Goal: Check status: Check status

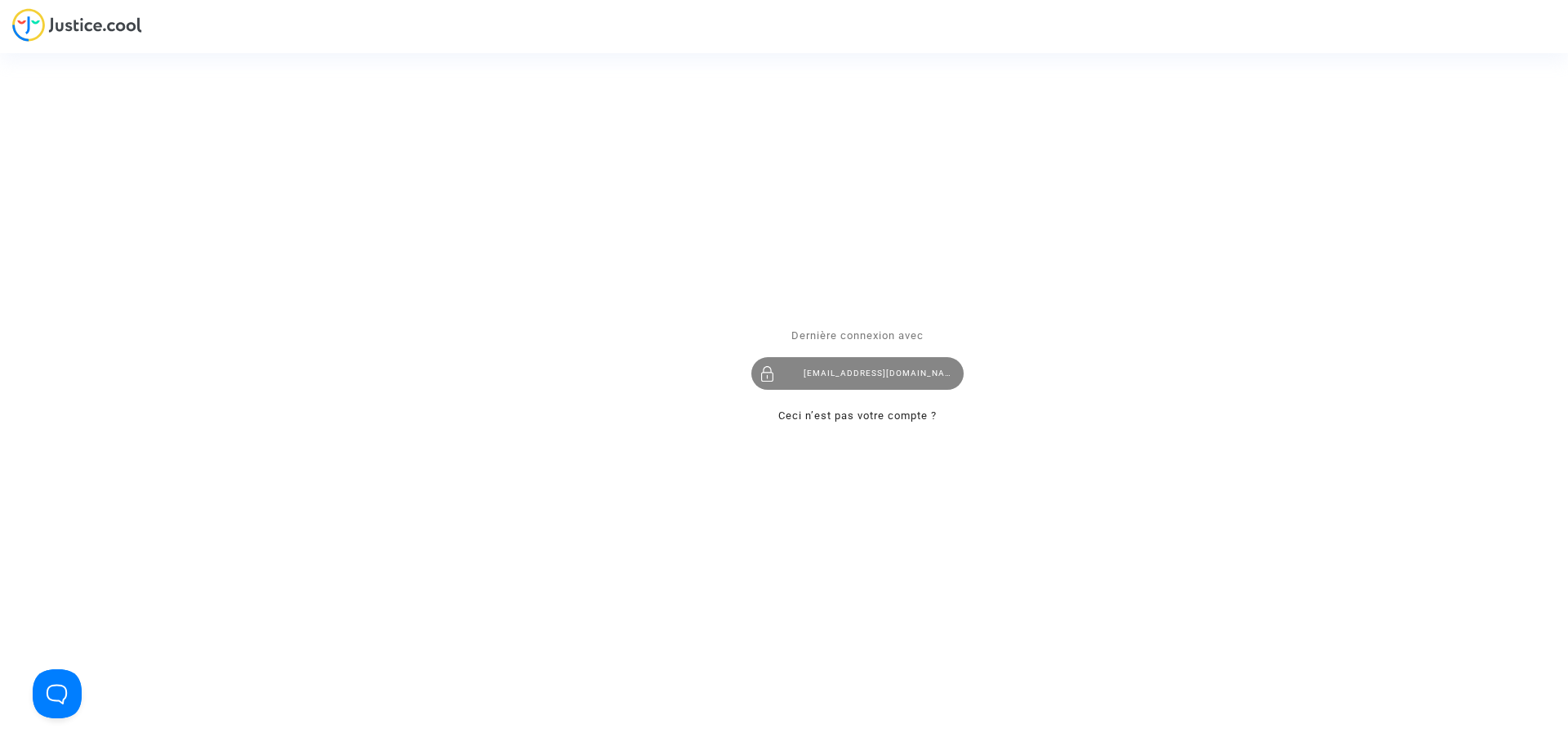
click at [895, 380] on div "[EMAIL_ADDRESS][DOMAIN_NAME]" at bounding box center [858, 373] width 212 height 33
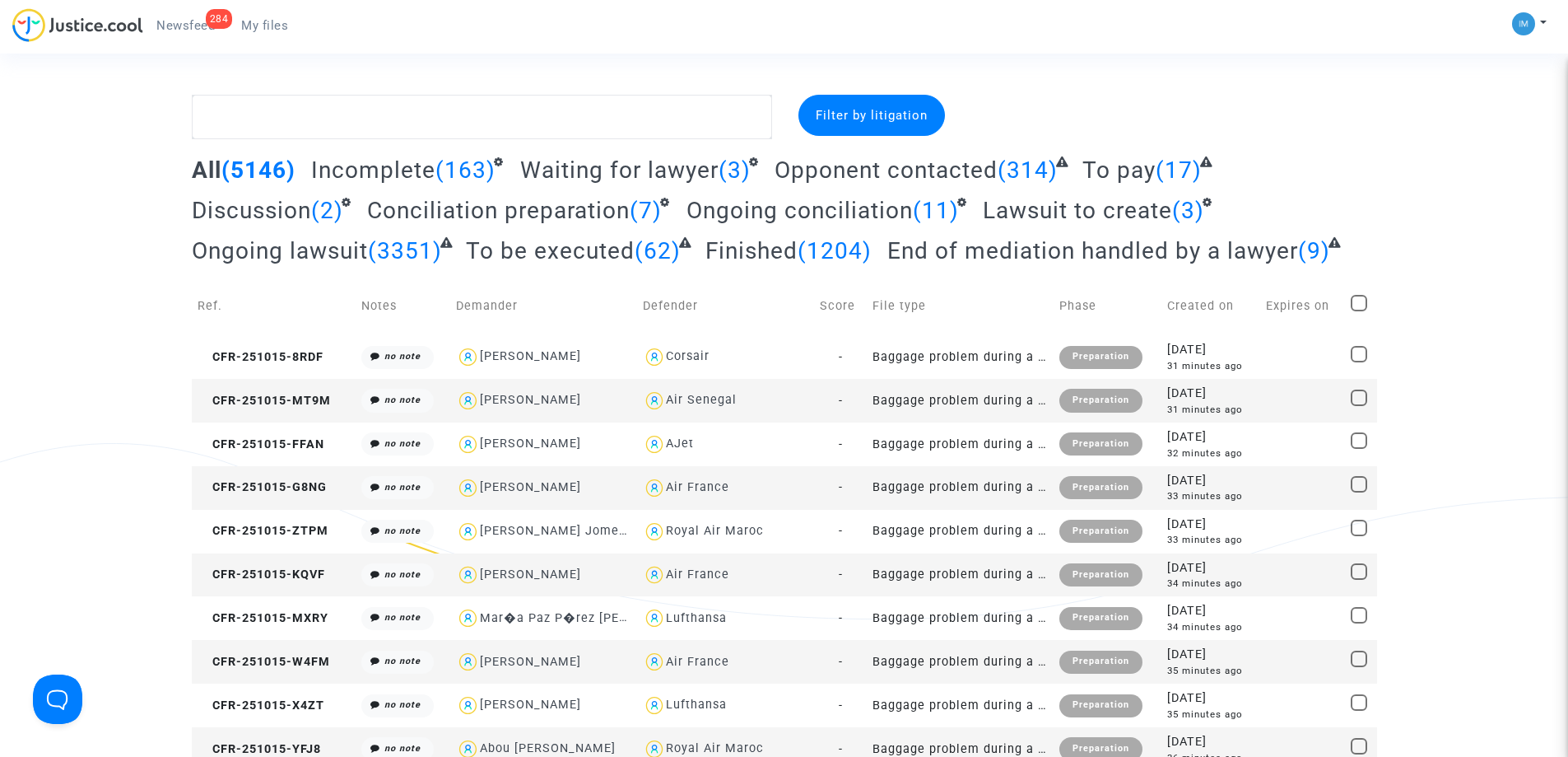
click at [583, 261] on span "To be executed" at bounding box center [550, 251] width 168 height 27
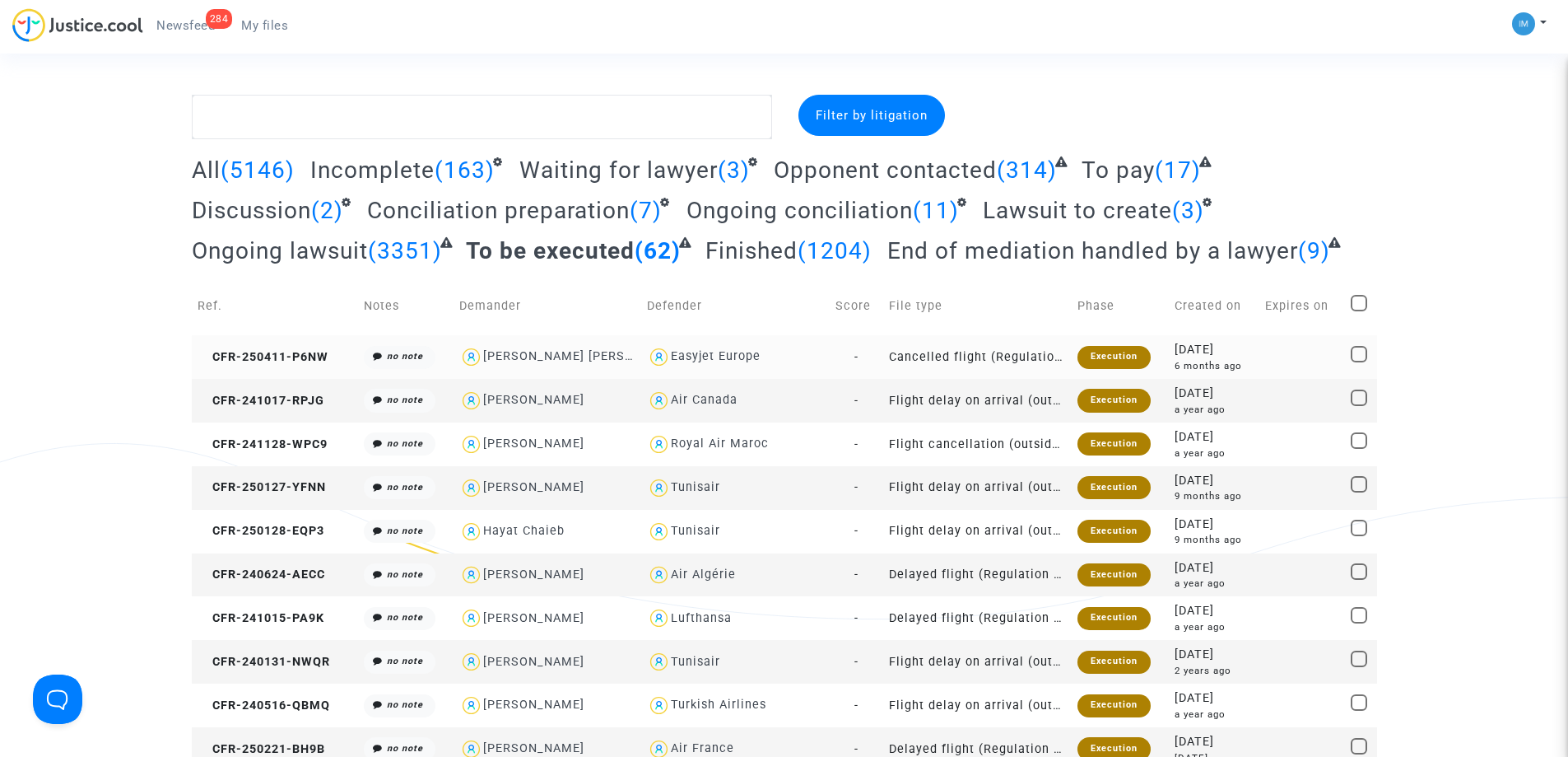
click at [1118, 361] on div "Execution" at bounding box center [1114, 357] width 73 height 23
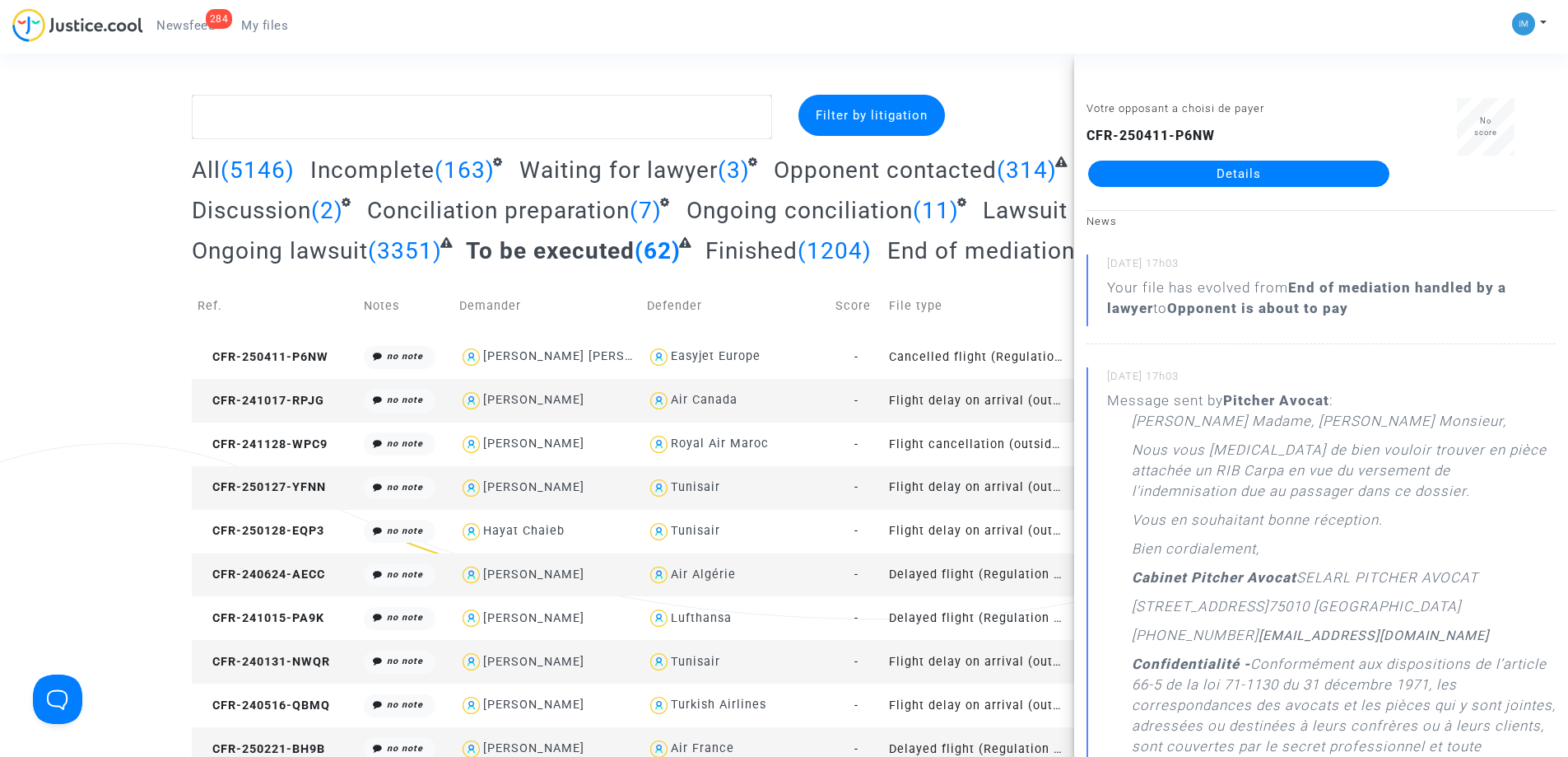
click at [924, 388] on td "Flight delay on arrival (outside of EU - Montreal Convention)" at bounding box center [977, 401] width 188 height 44
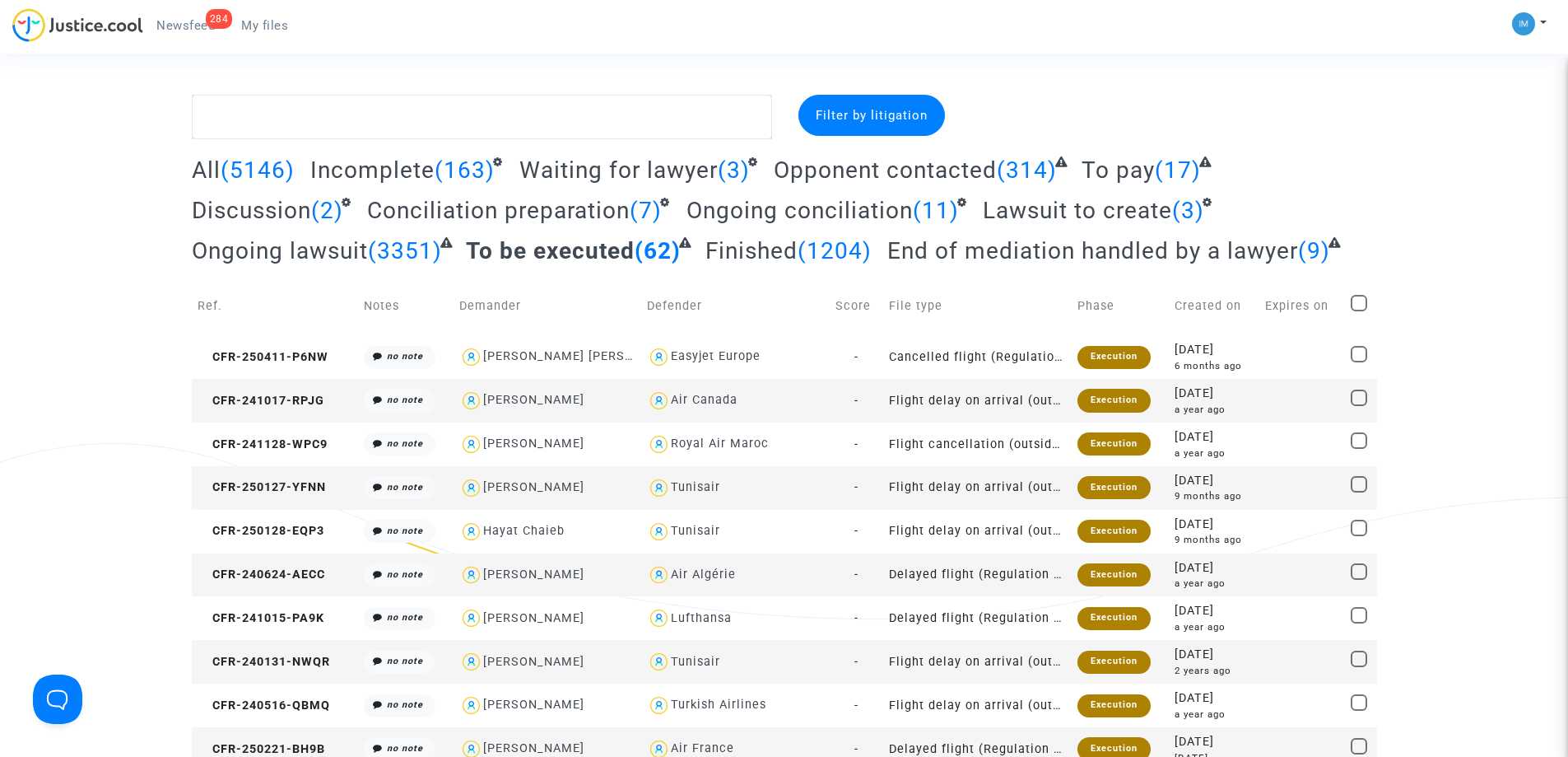
click at [1146, 168] on span "To pay" at bounding box center [1118, 170] width 73 height 27
click at [974, 356] on td "Cancelled flight (Regulation EC 261/2004)" at bounding box center [976, 357] width 188 height 44
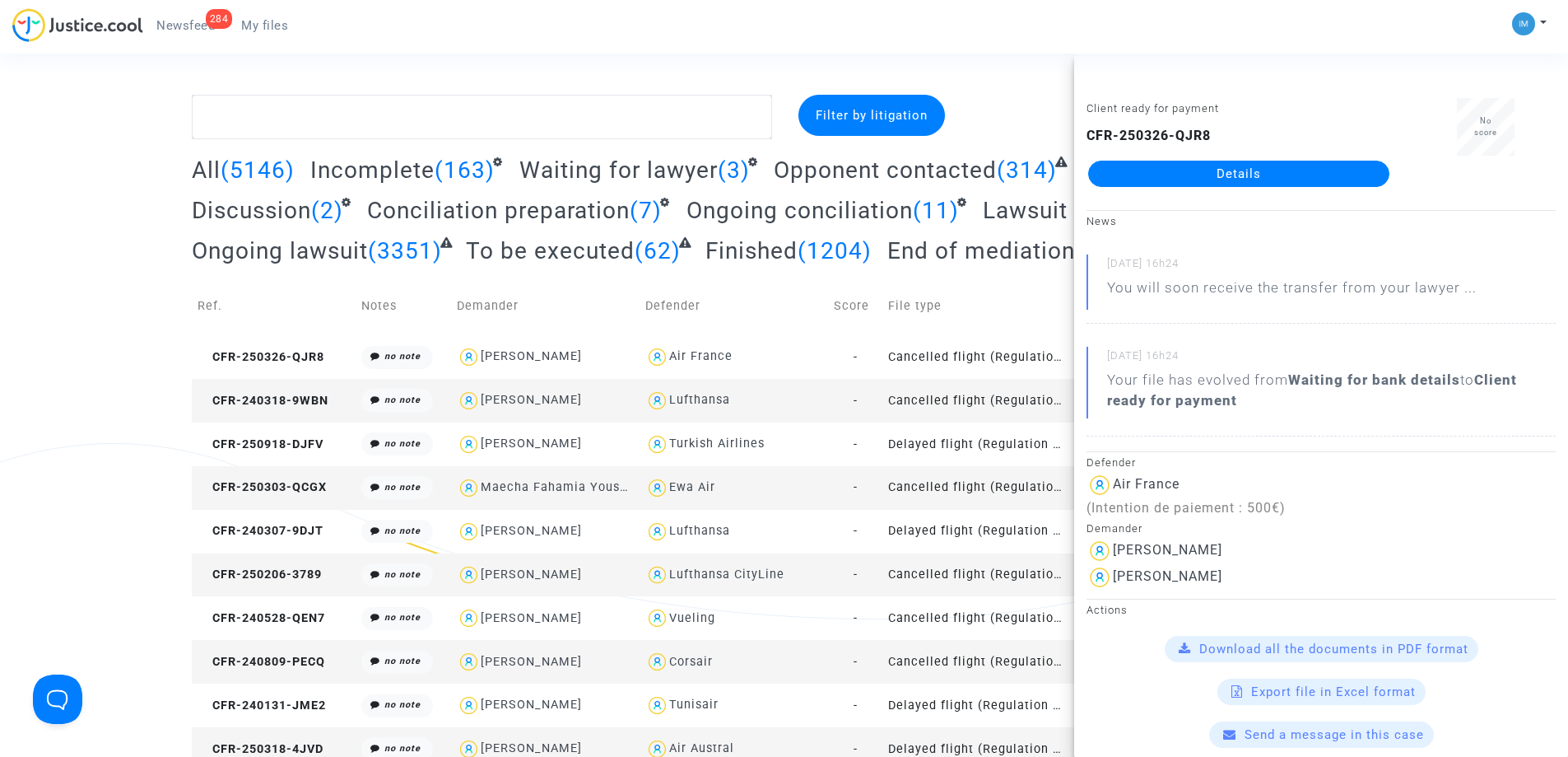
click at [1259, 176] on link "Details" at bounding box center [1238, 173] width 301 height 26
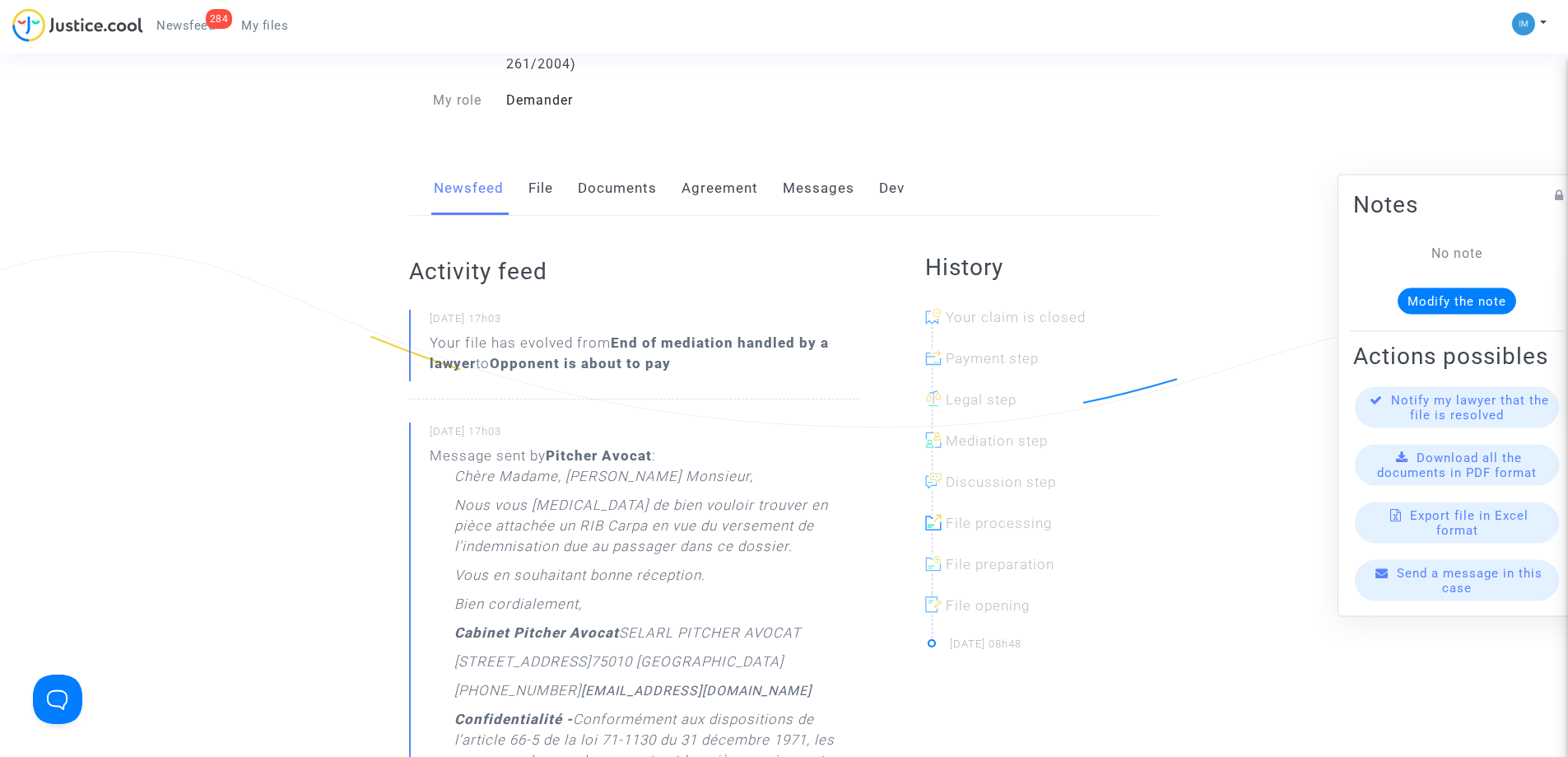
scroll to position [412, 0]
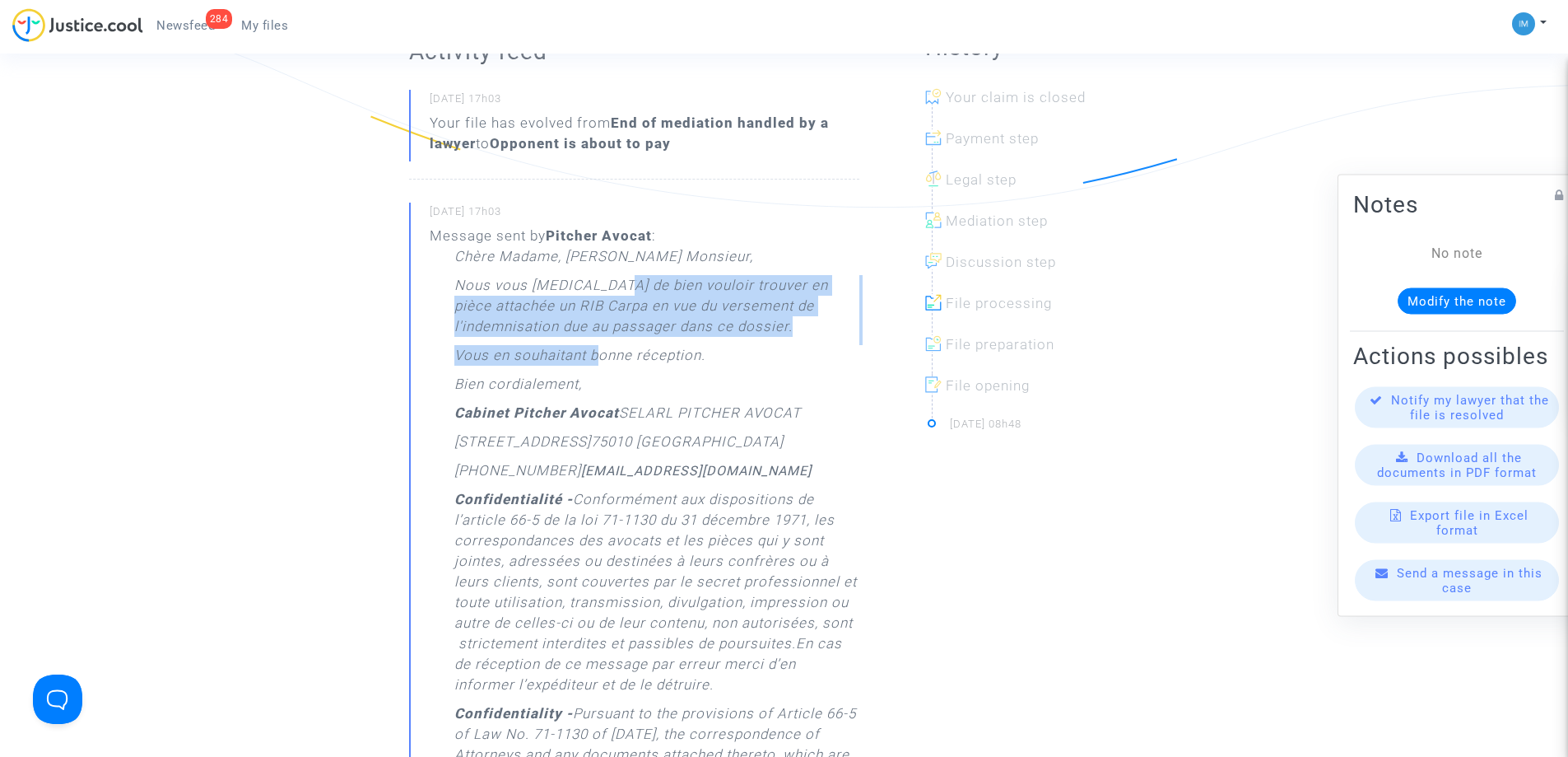
drag, startPoint x: 612, startPoint y: 290, endPoint x: 595, endPoint y: 381, distance: 92.6
click at [598, 369] on div "Chère Madame, Cher Monsieur, Nous vous prions de bien vouloir trouver en pièce …" at bounding box center [657, 616] width 405 height 741
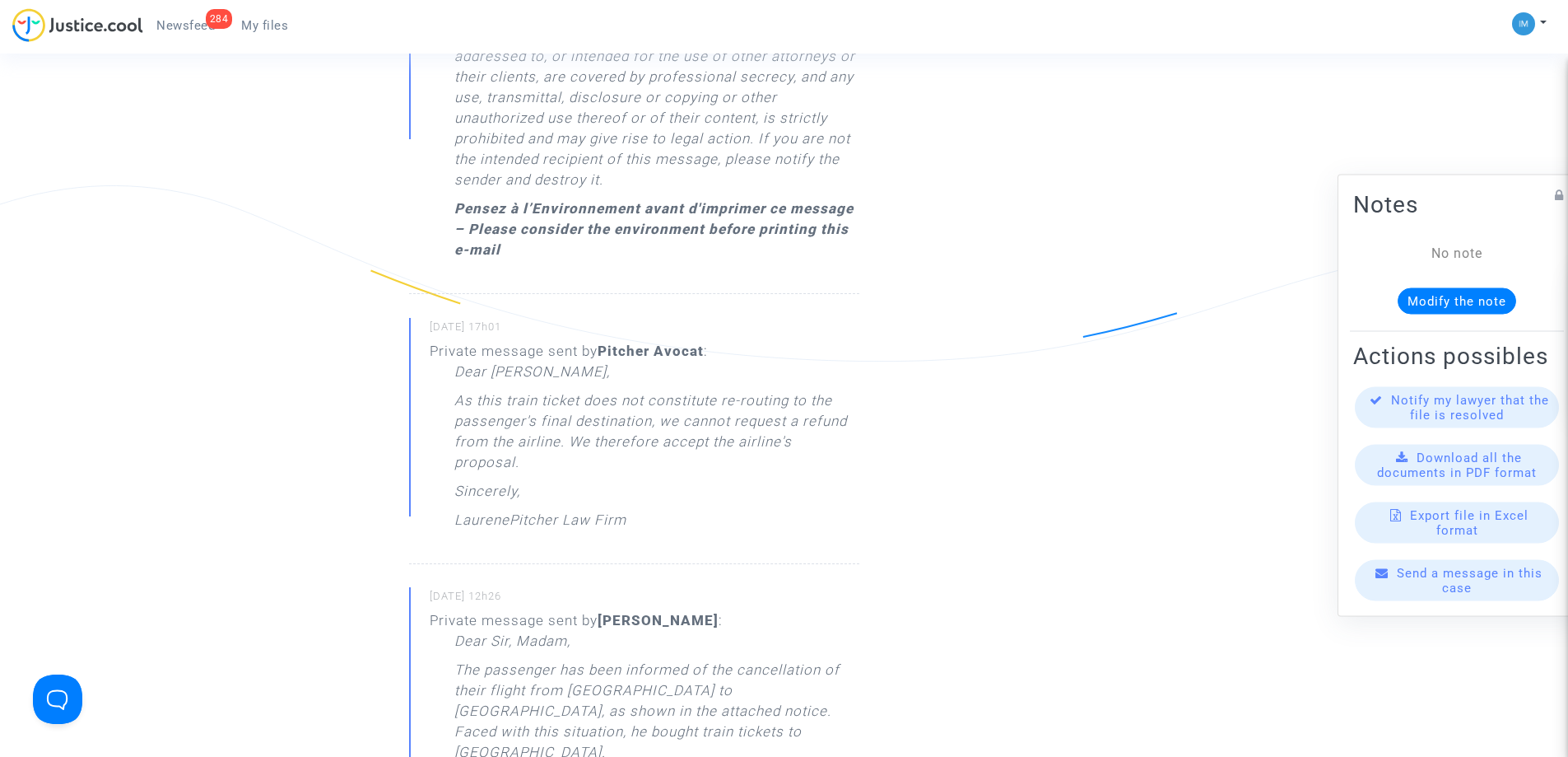
scroll to position [1400, 0]
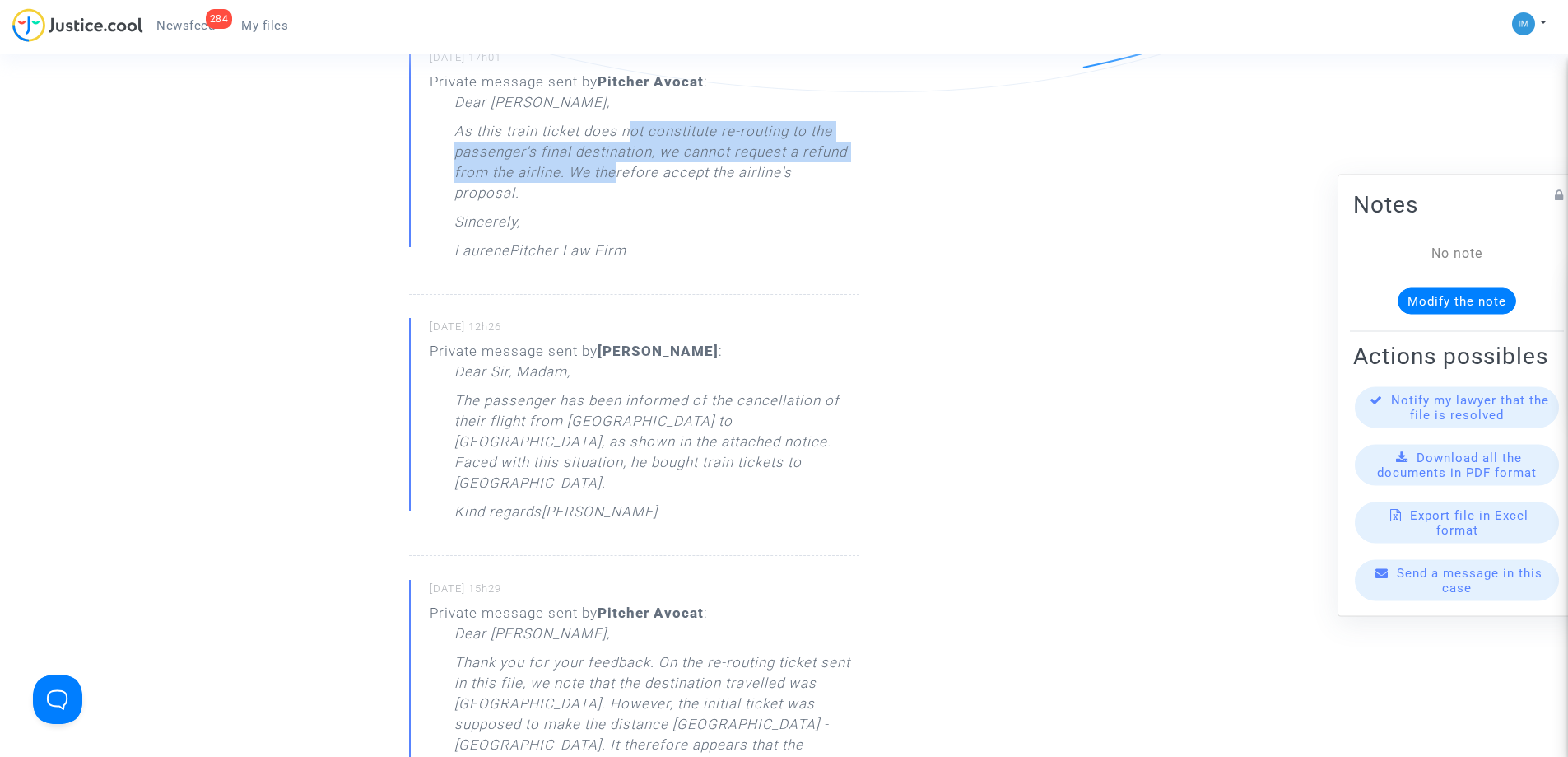
drag, startPoint x: 629, startPoint y: 131, endPoint x: 617, endPoint y: 196, distance: 66.1
click at [617, 195] on div "Dear Erik, As this train ticket does not constitute re-routing to the passenger…" at bounding box center [657, 180] width 405 height 177
click at [630, 149] on p "As this train ticket does not constitute re-routing to the passenger's final de…" at bounding box center [657, 166] width 405 height 90
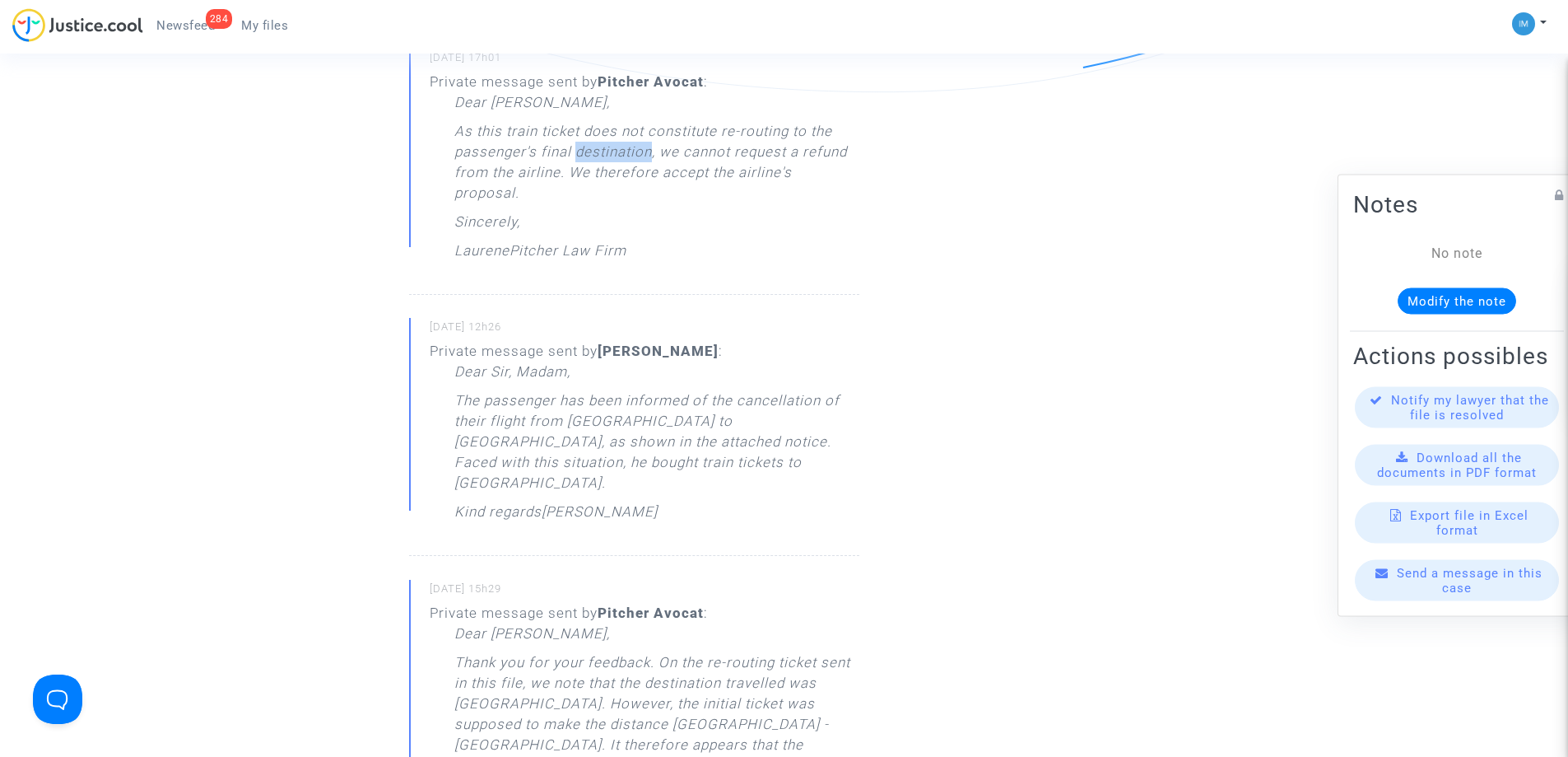
click at [630, 149] on p "As this train ticket does not constitute re-routing to the passenger's final de…" at bounding box center [657, 166] width 405 height 90
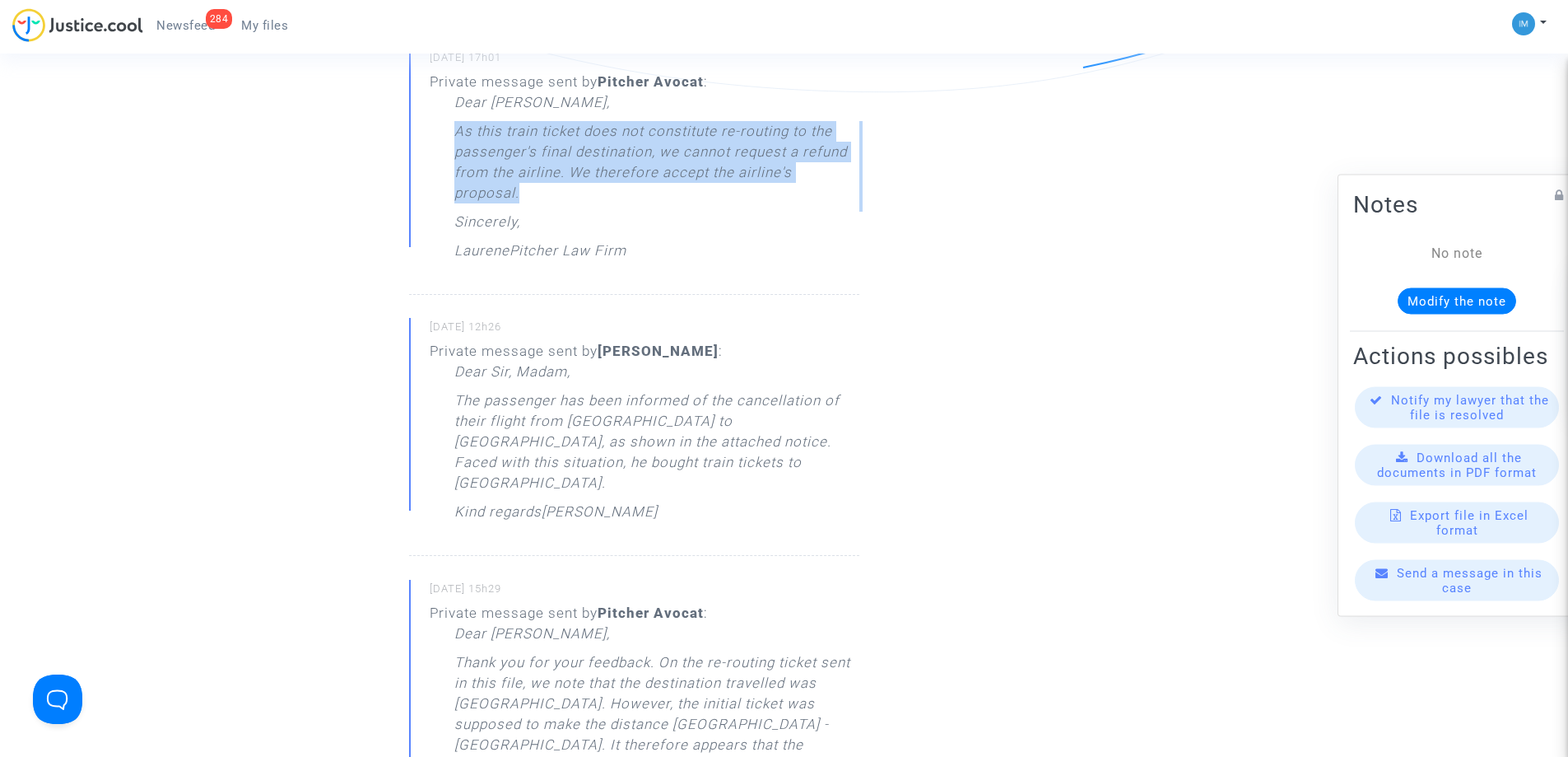
click at [630, 149] on p "As this train ticket does not constitute re-routing to the passenger's final de…" at bounding box center [657, 166] width 405 height 90
click at [680, 140] on p "As this train ticket does not constitute re-routing to the passenger's final de…" at bounding box center [657, 166] width 405 height 90
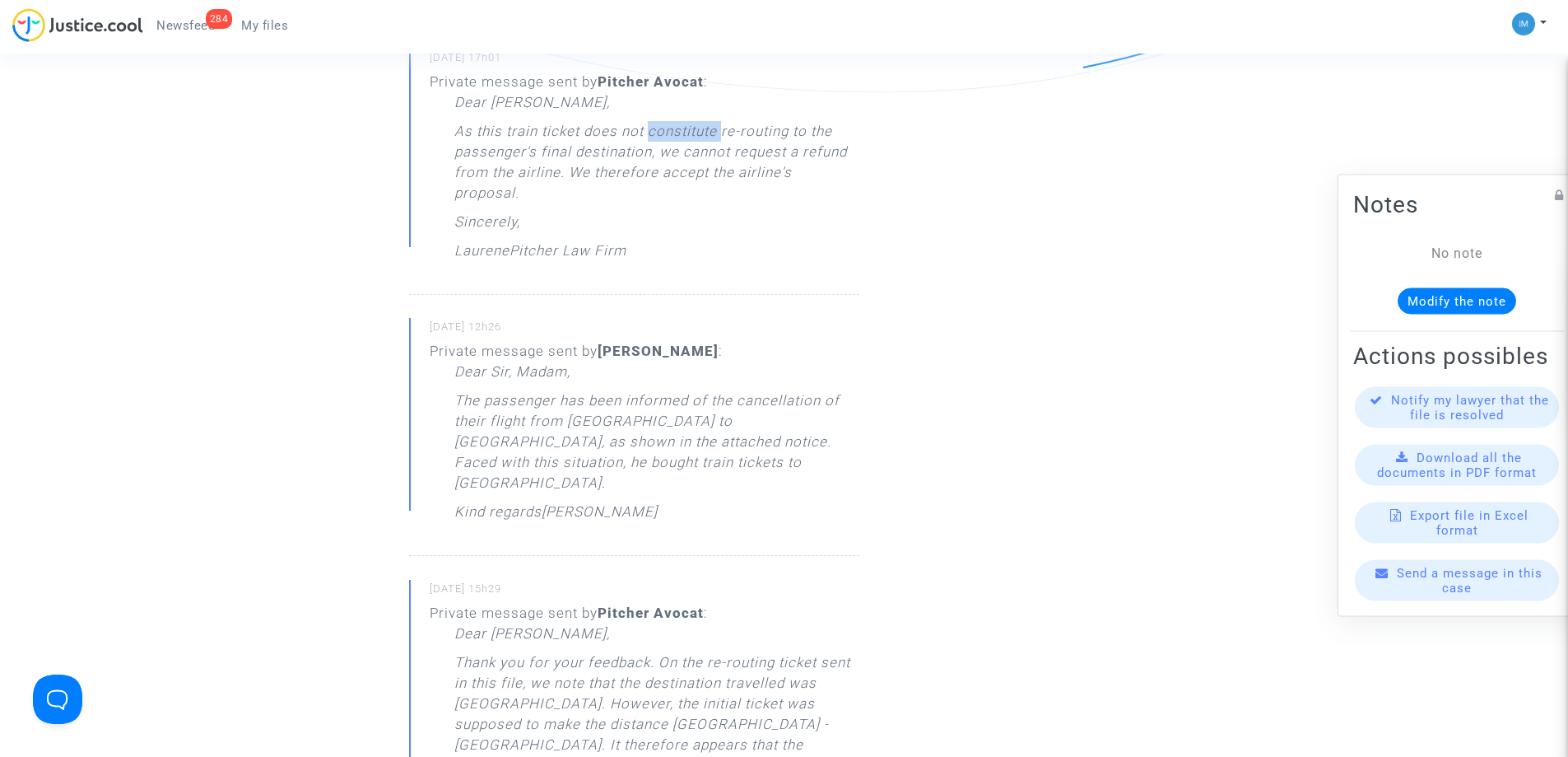
click at [680, 140] on p "As this train ticket does not constitute re-routing to the passenger's final de…" at bounding box center [657, 166] width 405 height 90
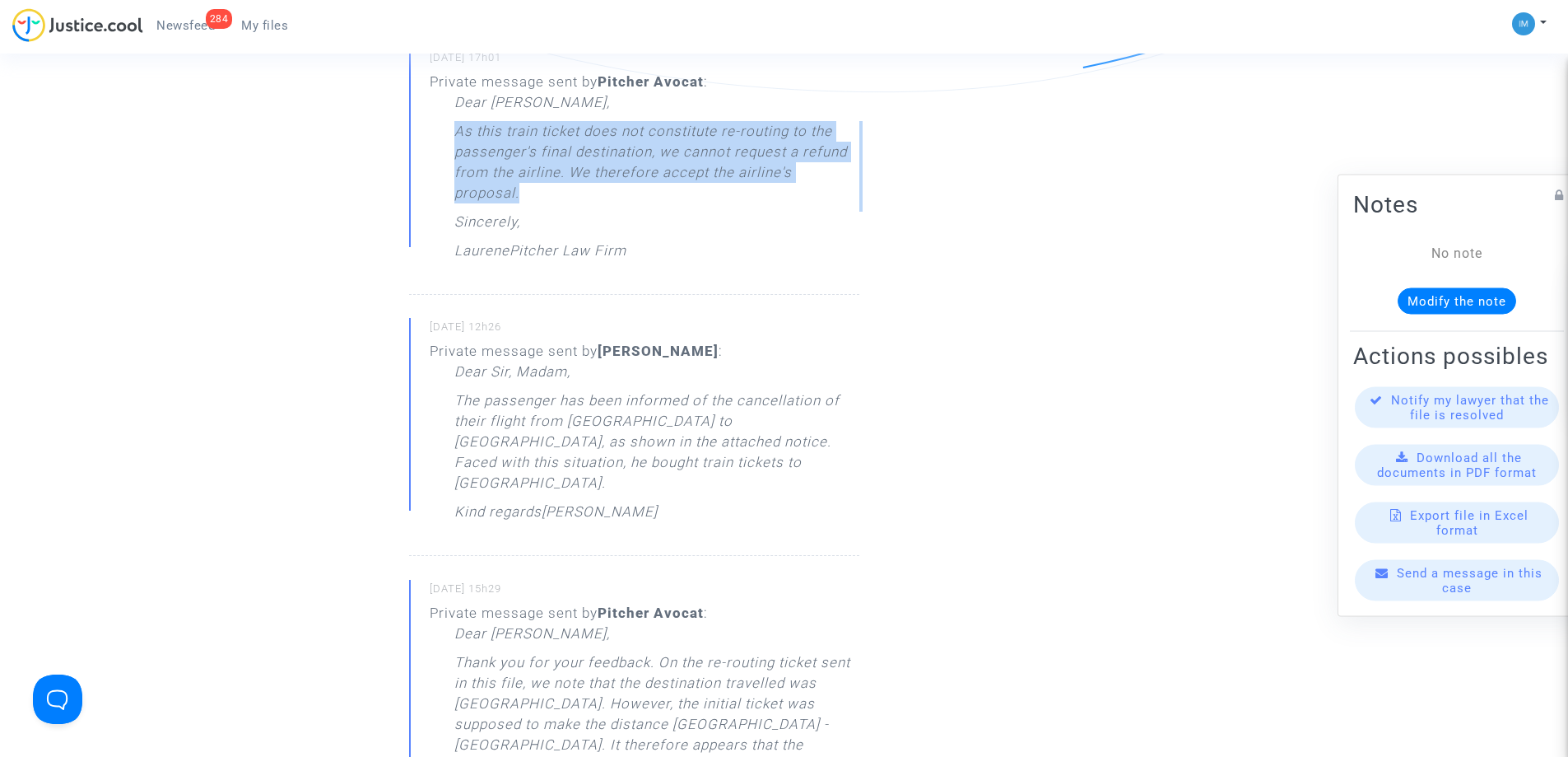
click at [680, 140] on p "As this train ticket does not constitute re-routing to the passenger's final de…" at bounding box center [657, 166] width 405 height 90
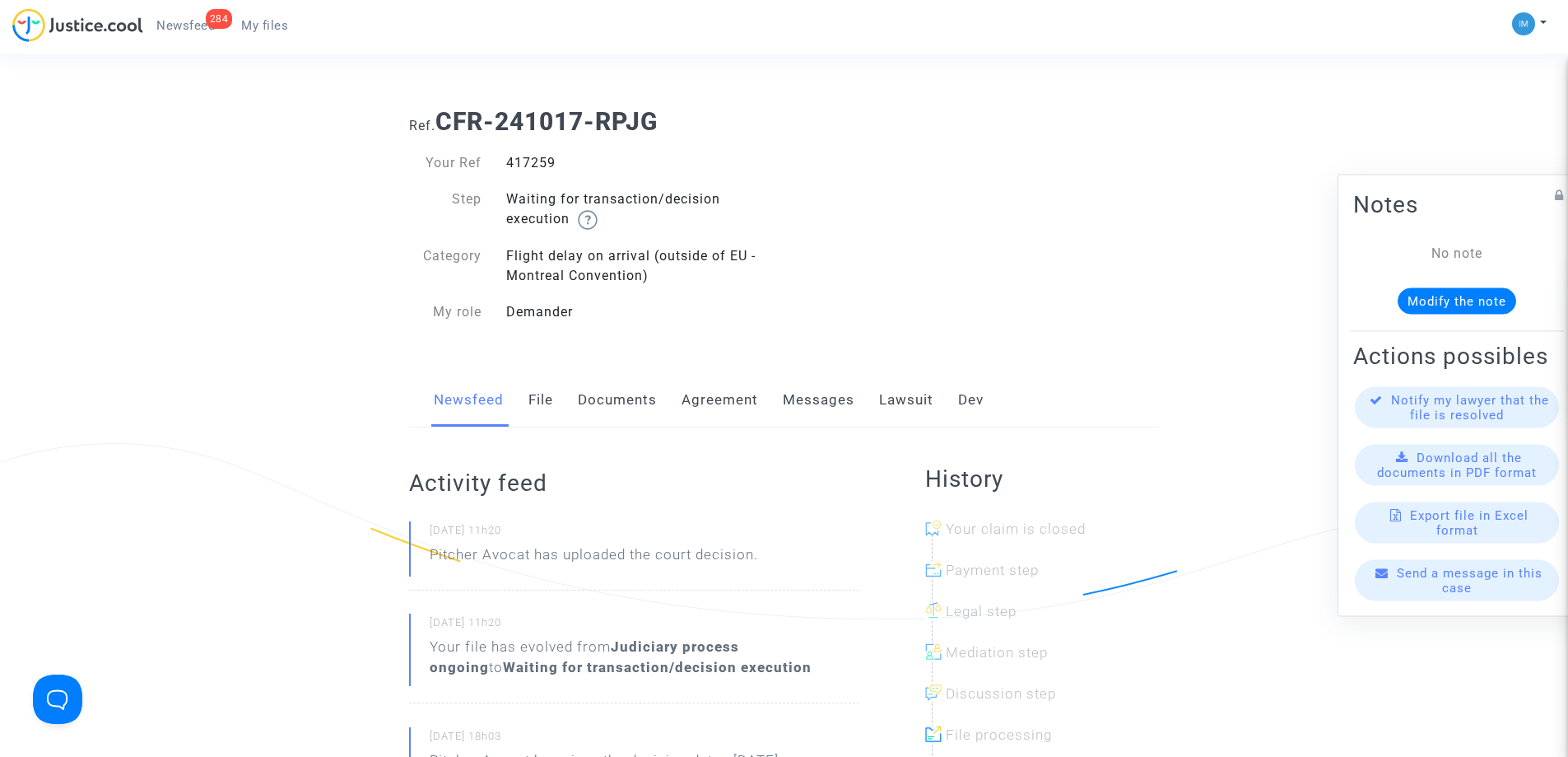
click at [896, 390] on link "Lawsuit" at bounding box center [906, 400] width 55 height 55
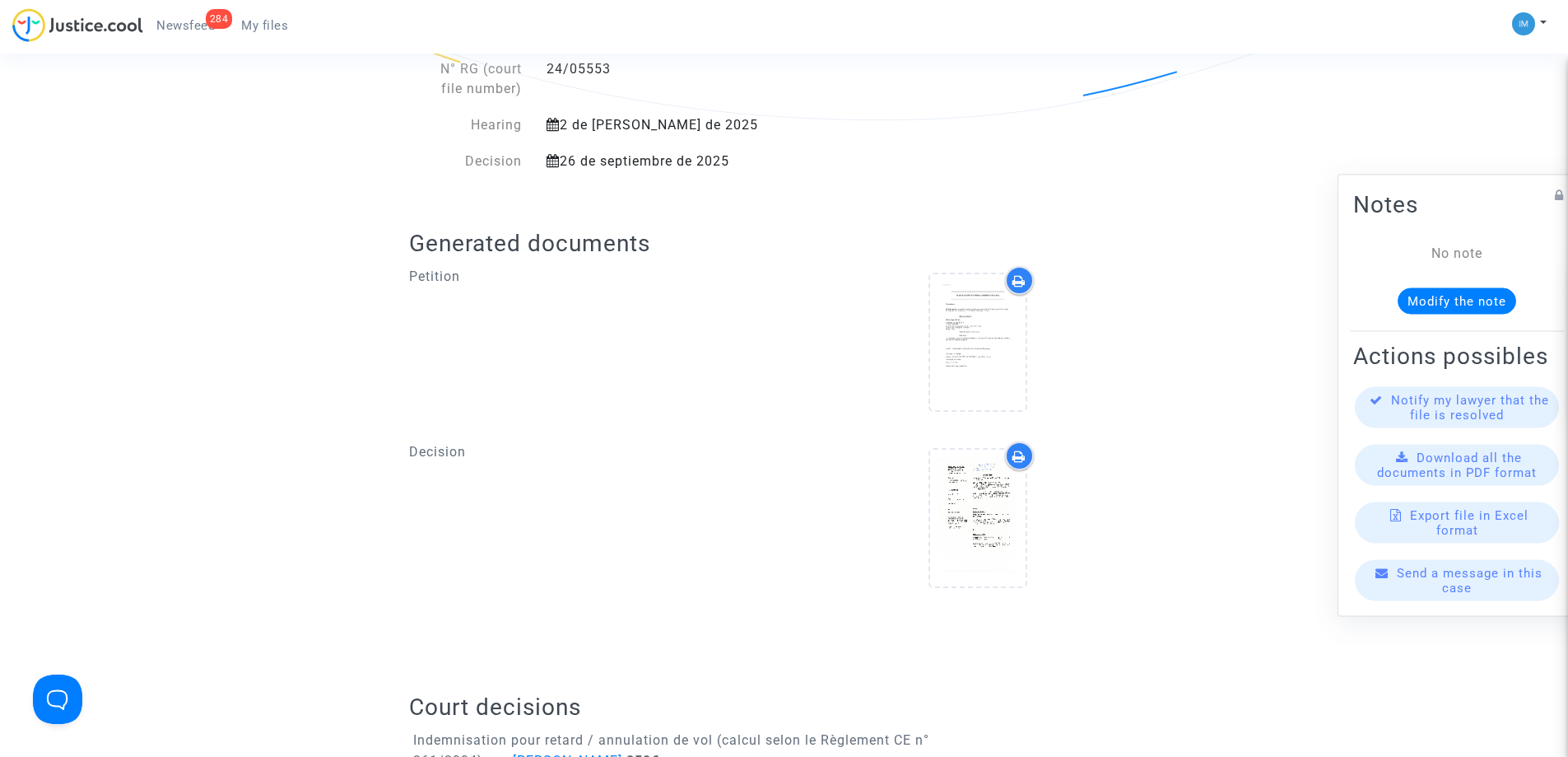
scroll to position [741, 0]
